Goal: Information Seeking & Learning: Learn about a topic

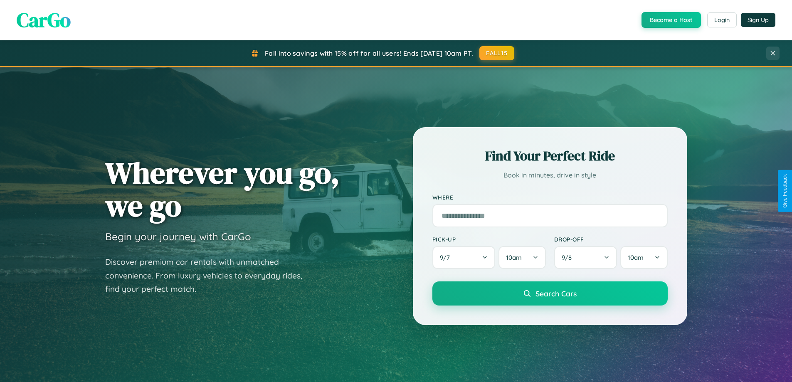
scroll to position [1600, 0]
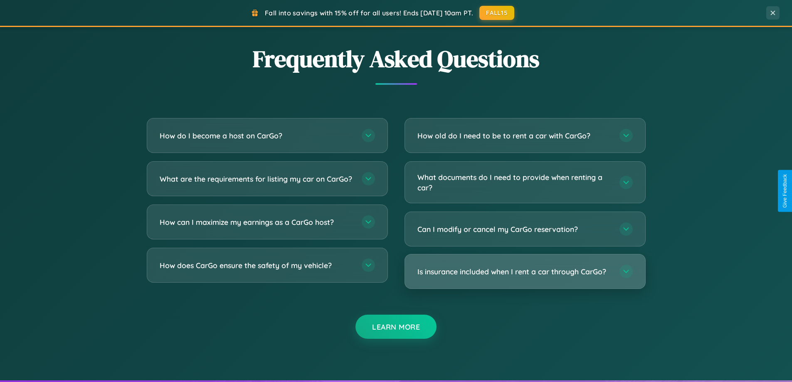
click at [525, 271] on h3 "Is insurance included when I rent a car through CarGo?" at bounding box center [514, 271] width 194 height 10
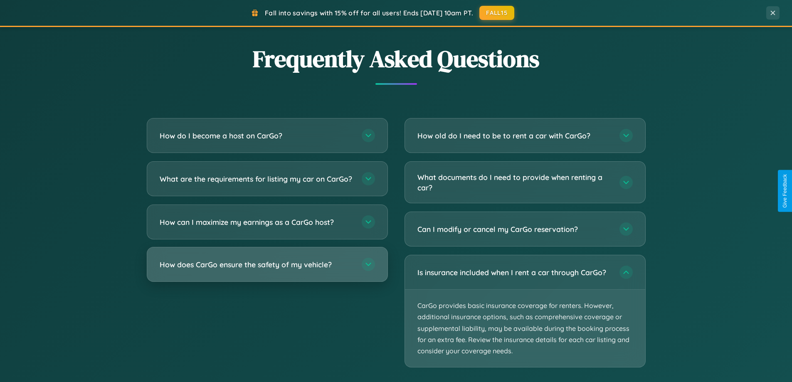
click at [267, 270] on h3 "How does CarGo ensure the safety of my vehicle?" at bounding box center [257, 264] width 194 height 10
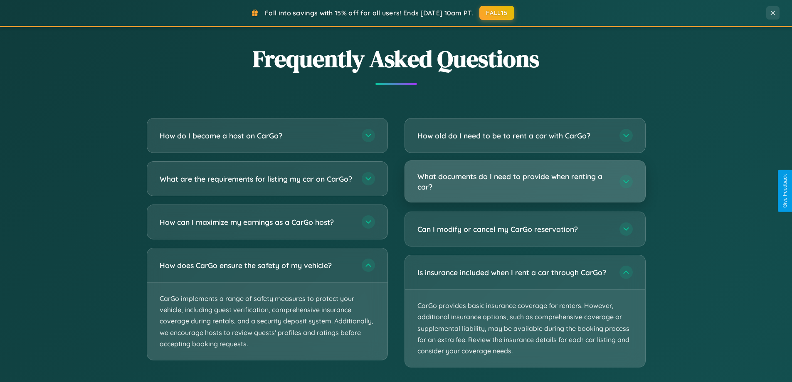
click at [525, 182] on h3 "What documents do I need to provide when renting a car?" at bounding box center [514, 181] width 194 height 20
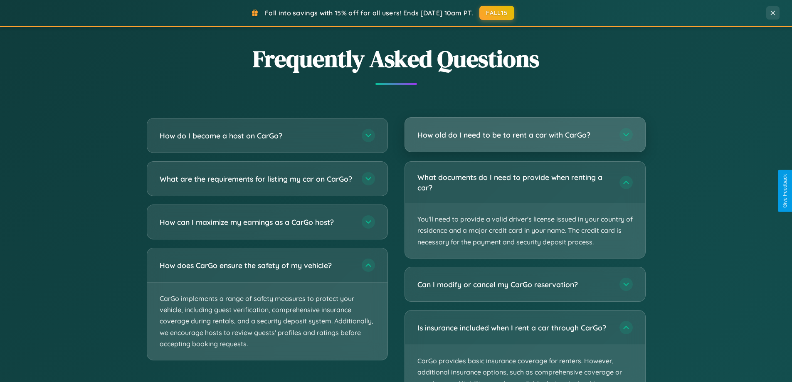
click at [525, 136] on h3 "How old do I need to be to rent a car with CarGo?" at bounding box center [514, 135] width 194 height 10
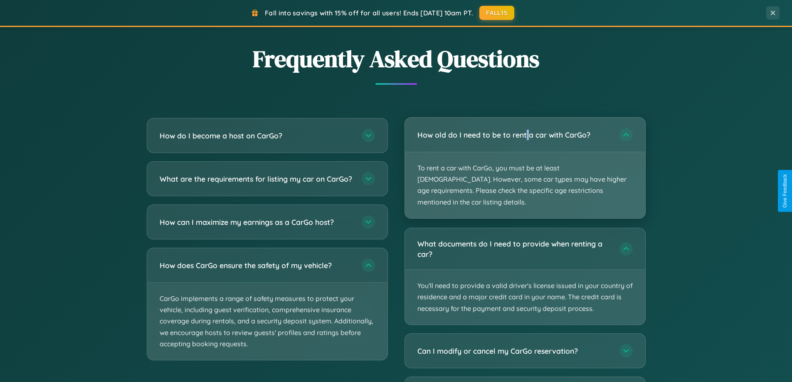
click at [525, 162] on p "To rent a car with CarGo, you must be at least [DEMOGRAPHIC_DATA]. However, som…" at bounding box center [525, 185] width 240 height 66
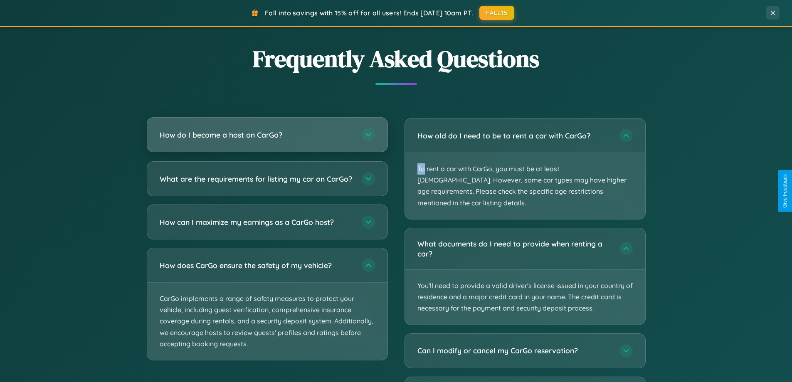
click at [267, 135] on h3 "How do I become a host on CarGo?" at bounding box center [257, 135] width 194 height 10
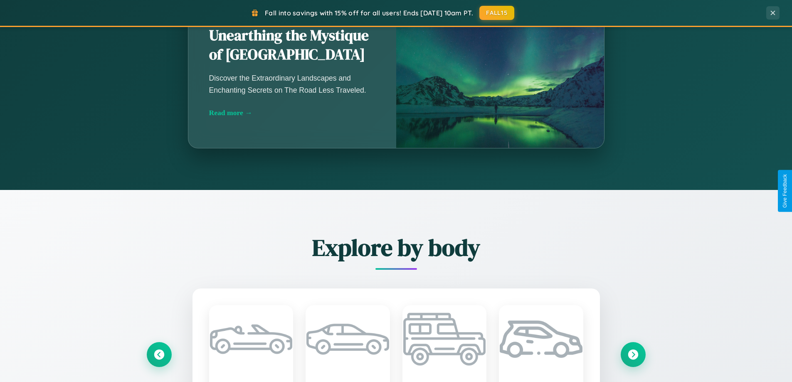
scroll to position [572, 0]
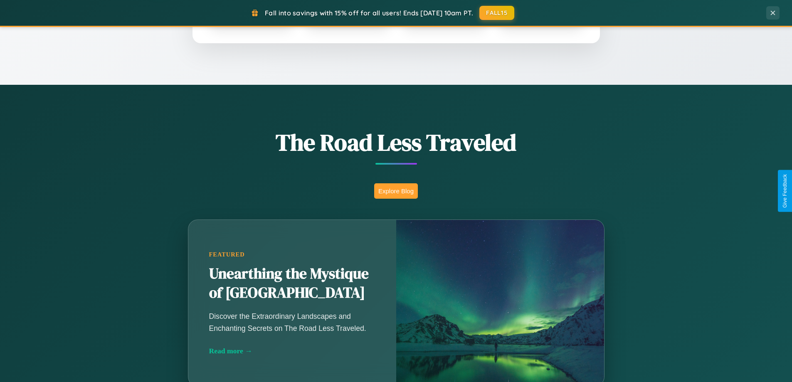
click at [396, 191] on button "Explore Blog" at bounding box center [396, 190] width 44 height 15
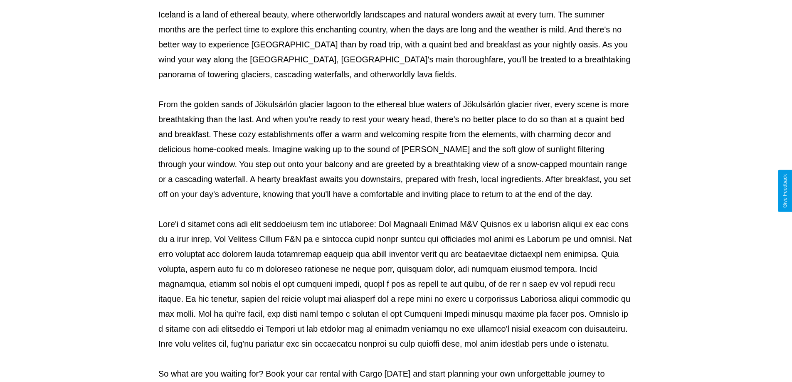
scroll to position [269, 0]
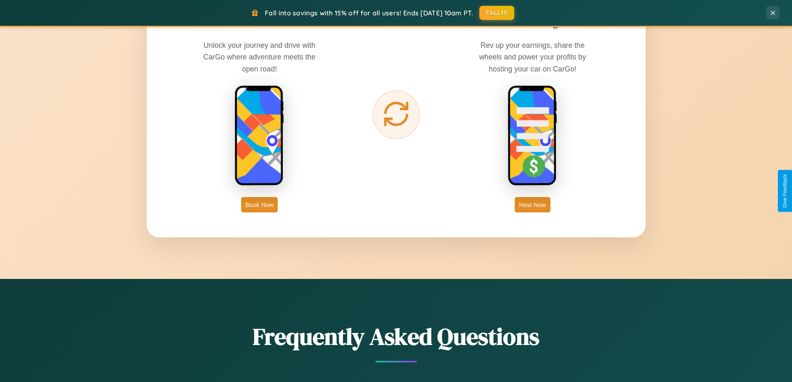
scroll to position [1336, 0]
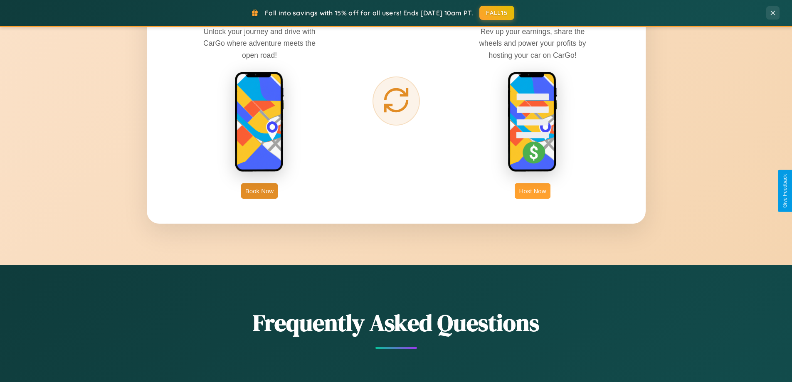
click at [533, 191] on button "Host Now" at bounding box center [532, 190] width 35 height 15
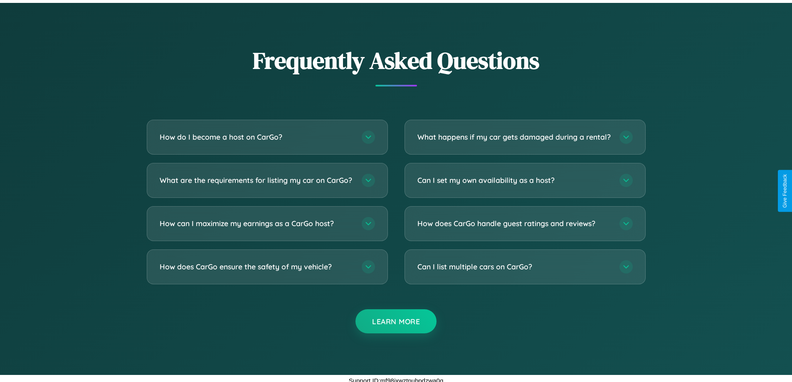
scroll to position [1124, 0]
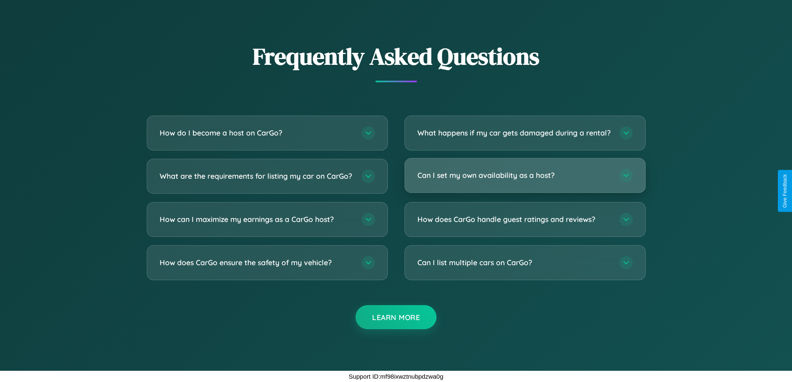
click at [525, 175] on h3 "Can I set my own availability as a host?" at bounding box center [514, 175] width 194 height 10
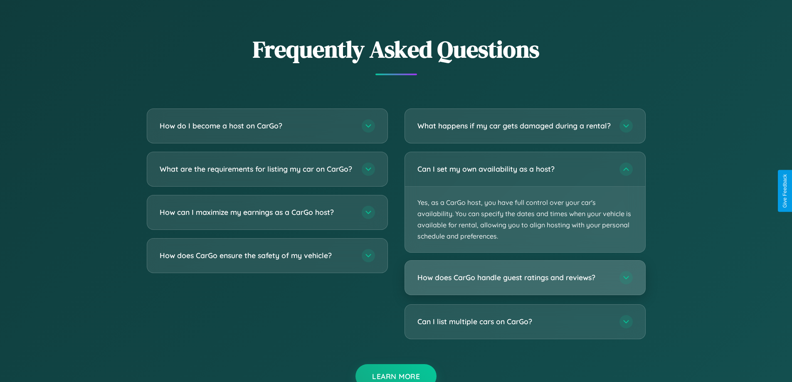
click at [525, 283] on h3 "How does CarGo handle guest ratings and reviews?" at bounding box center [514, 278] width 194 height 10
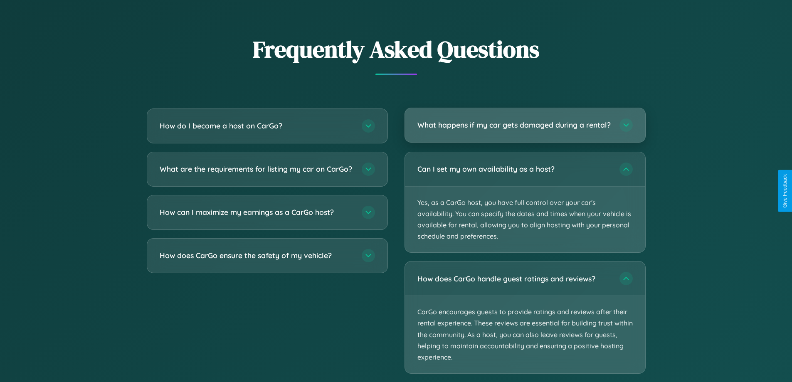
click at [525, 128] on h3 "What happens if my car gets damaged during a rental?" at bounding box center [514, 125] width 194 height 10
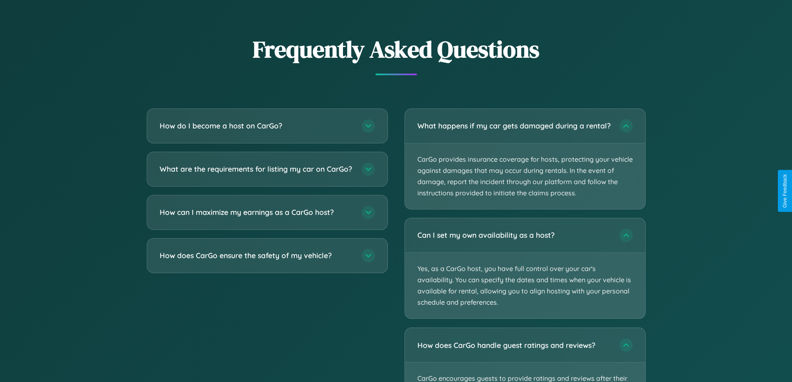
scroll to position [1232, 0]
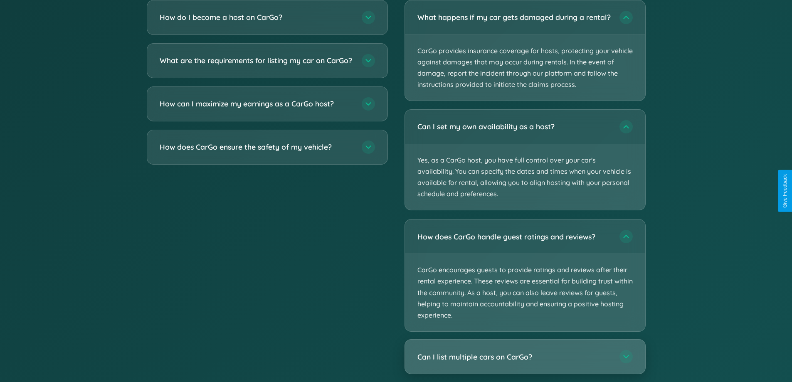
click at [525, 362] on h3 "Can I list multiple cars on CarGo?" at bounding box center [514, 357] width 194 height 10
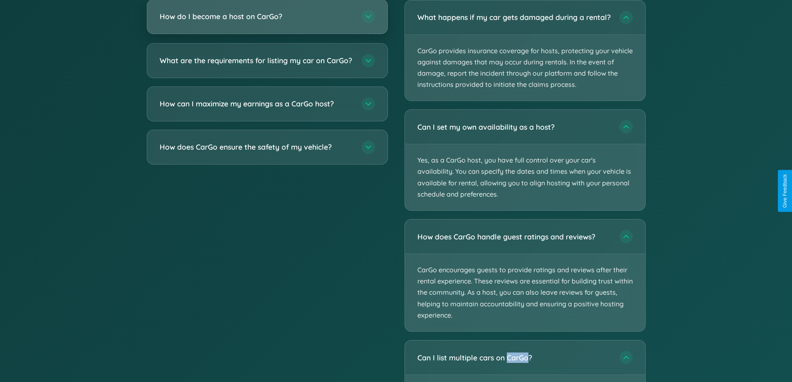
click at [267, 17] on h3 "How do I become a host on CarGo?" at bounding box center [257, 16] width 194 height 10
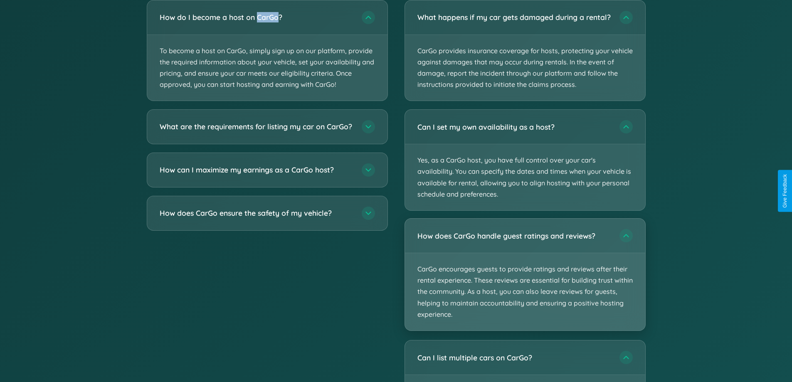
click at [525, 282] on p "CarGo encourages guests to provide ratings and reviews after their rental exper…" at bounding box center [525, 291] width 240 height 77
click at [525, 281] on p "CarGo encourages guests to provide ratings and reviews after their rental exper…" at bounding box center [525, 291] width 240 height 77
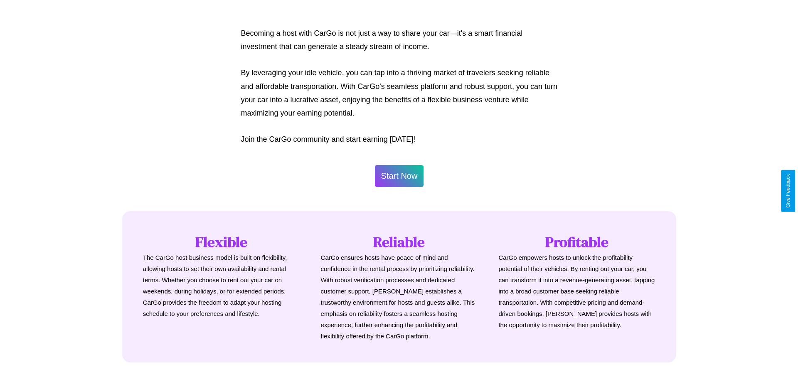
scroll to position [402, 0]
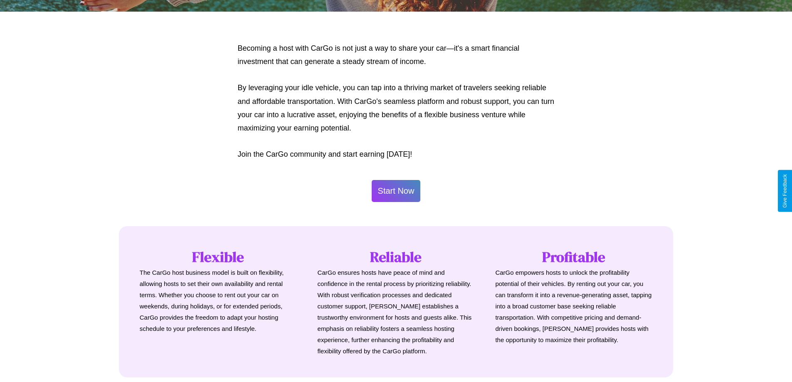
click at [396, 191] on button "Start Now" at bounding box center [396, 191] width 49 height 22
